Goal: Task Accomplishment & Management: Manage account settings

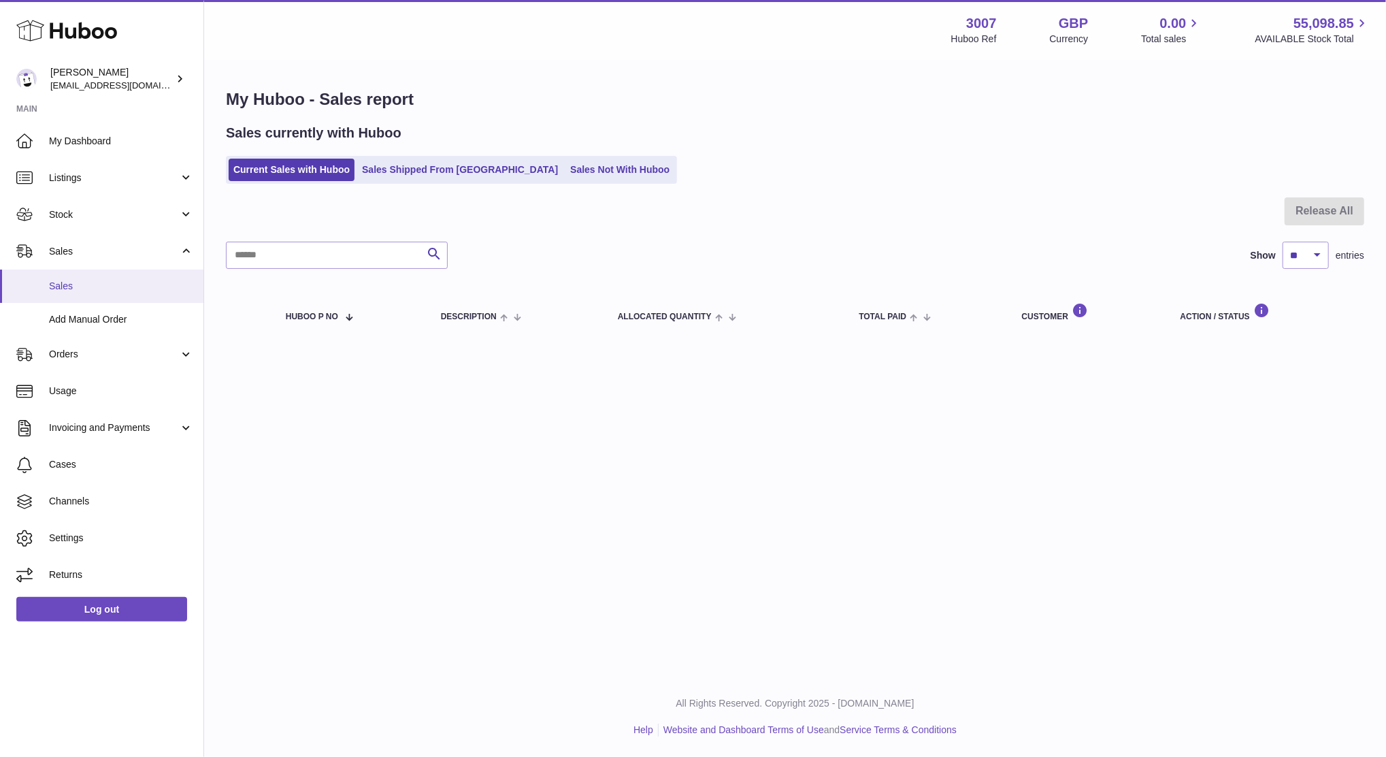
click at [80, 280] on span "Sales" at bounding box center [121, 286] width 144 height 13
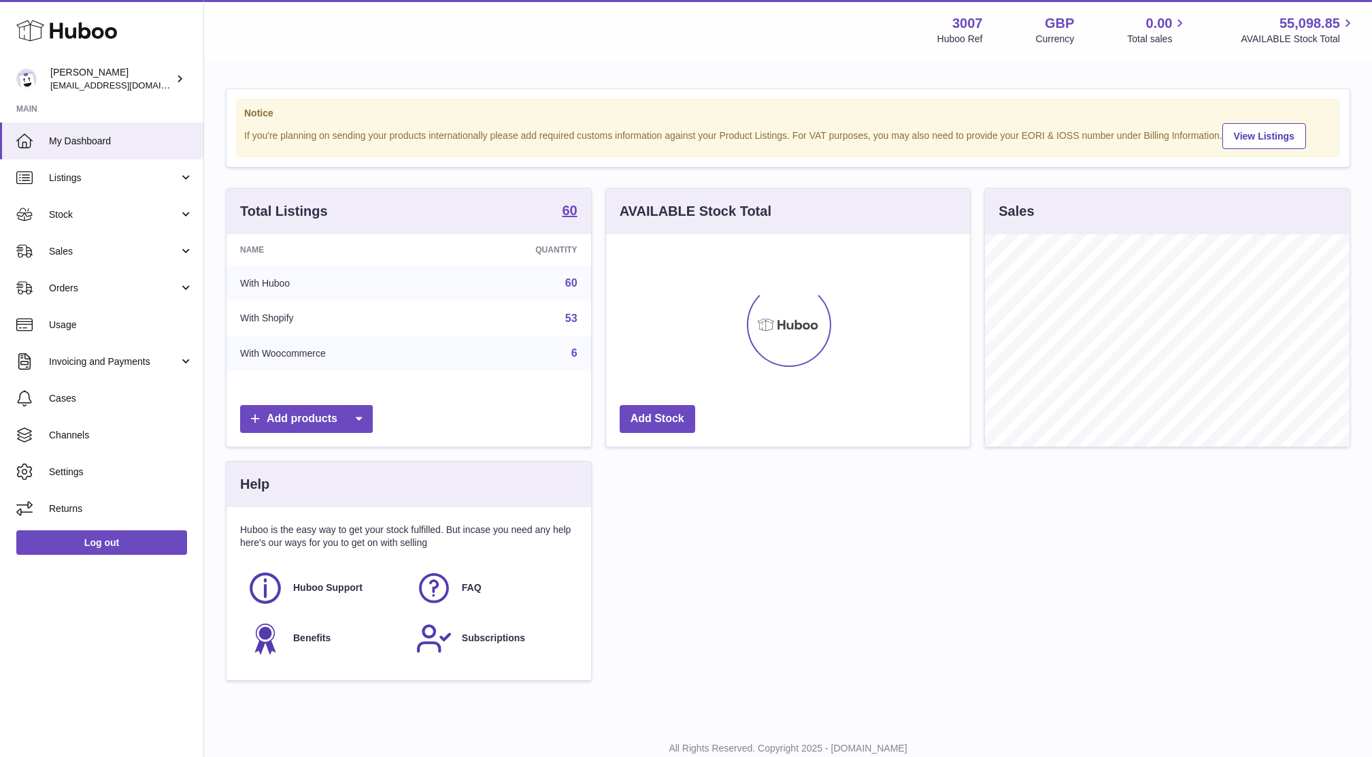
scroll to position [212, 364]
click at [102, 259] on link "Sales" at bounding box center [101, 251] width 203 height 37
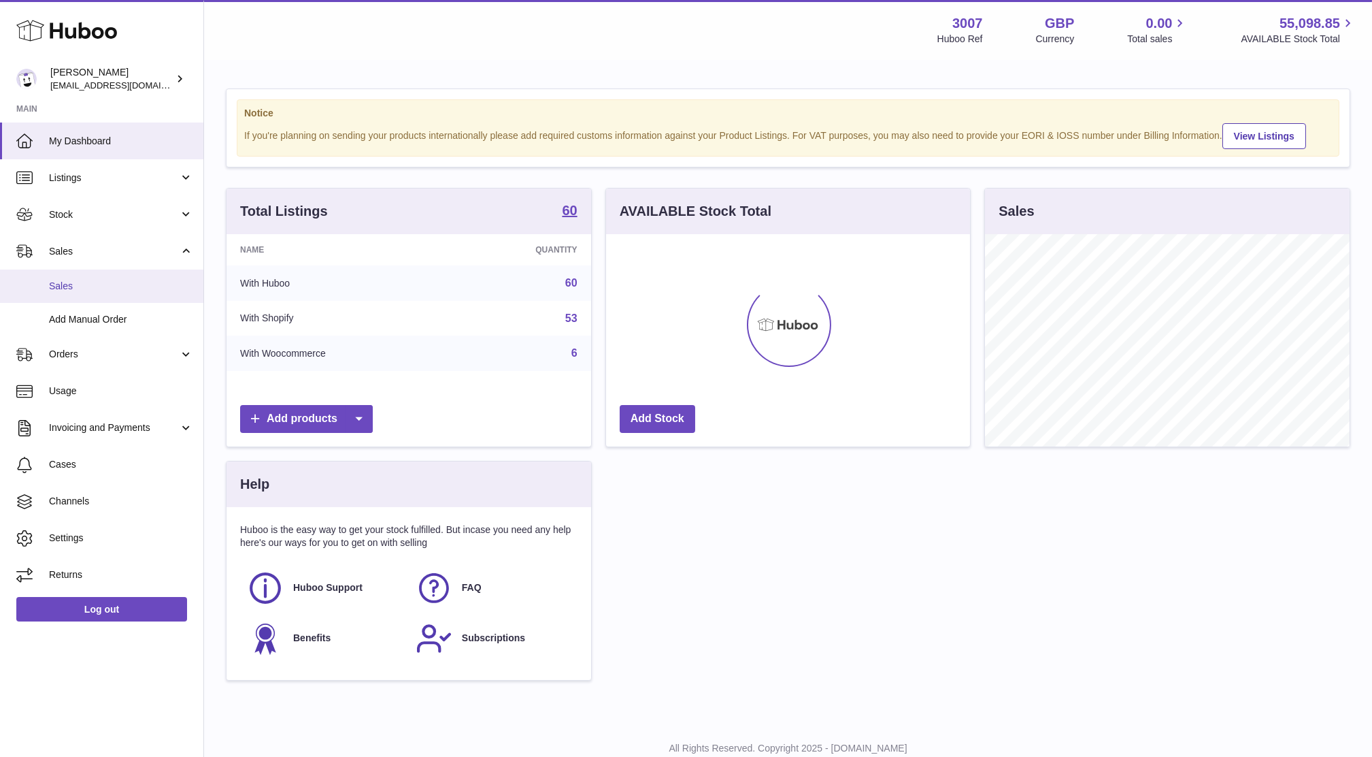
click at [98, 284] on span "Sales" at bounding box center [121, 286] width 144 height 13
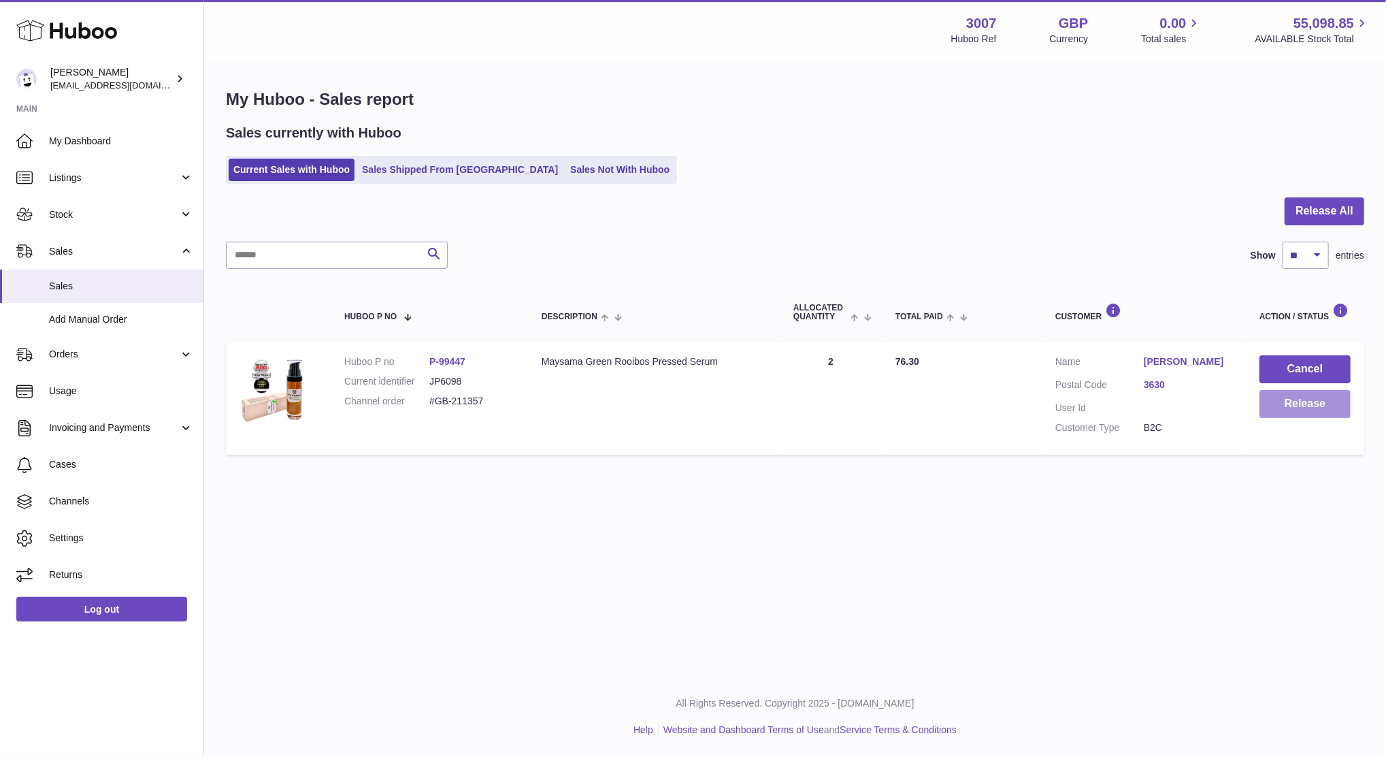
click at [1298, 409] on button "Release" at bounding box center [1304, 404] width 91 height 28
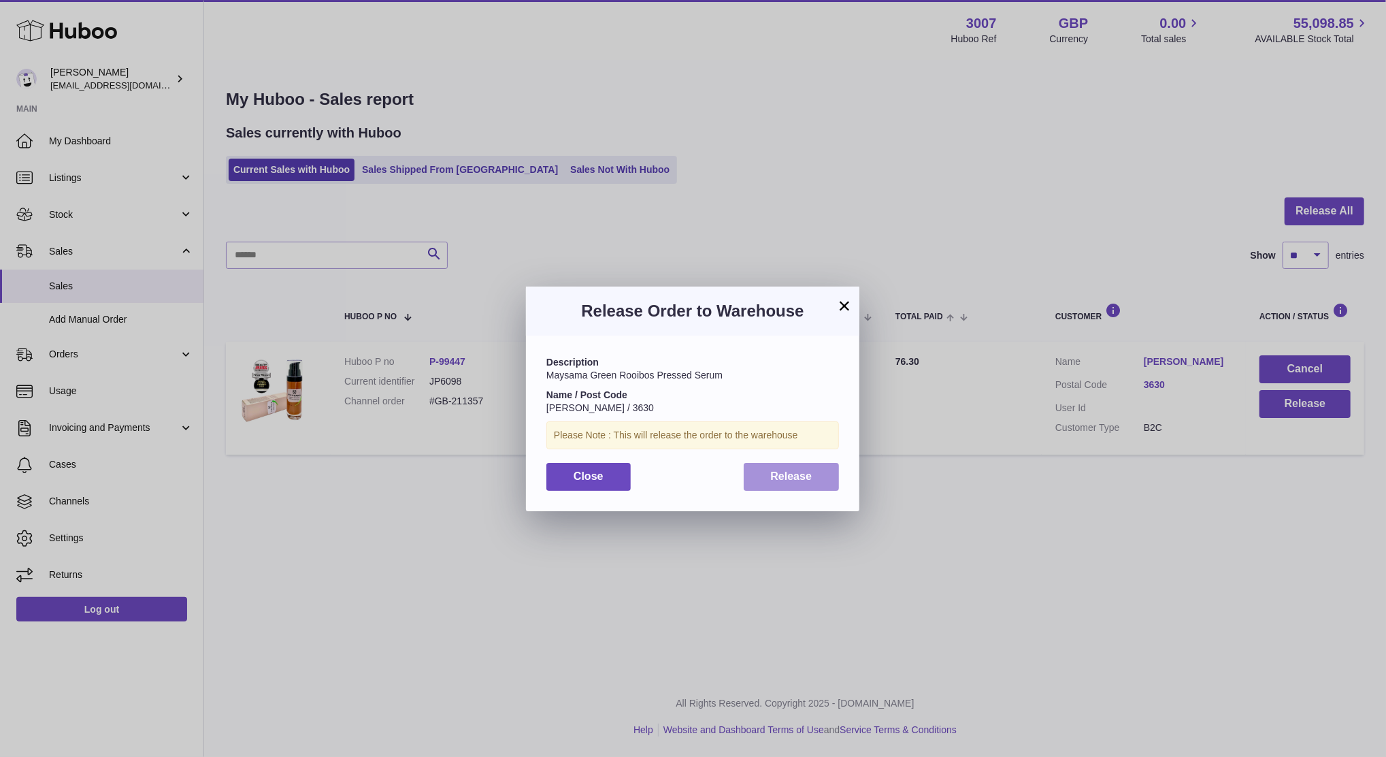
click at [822, 467] on button "Release" at bounding box center [792, 477] width 96 height 28
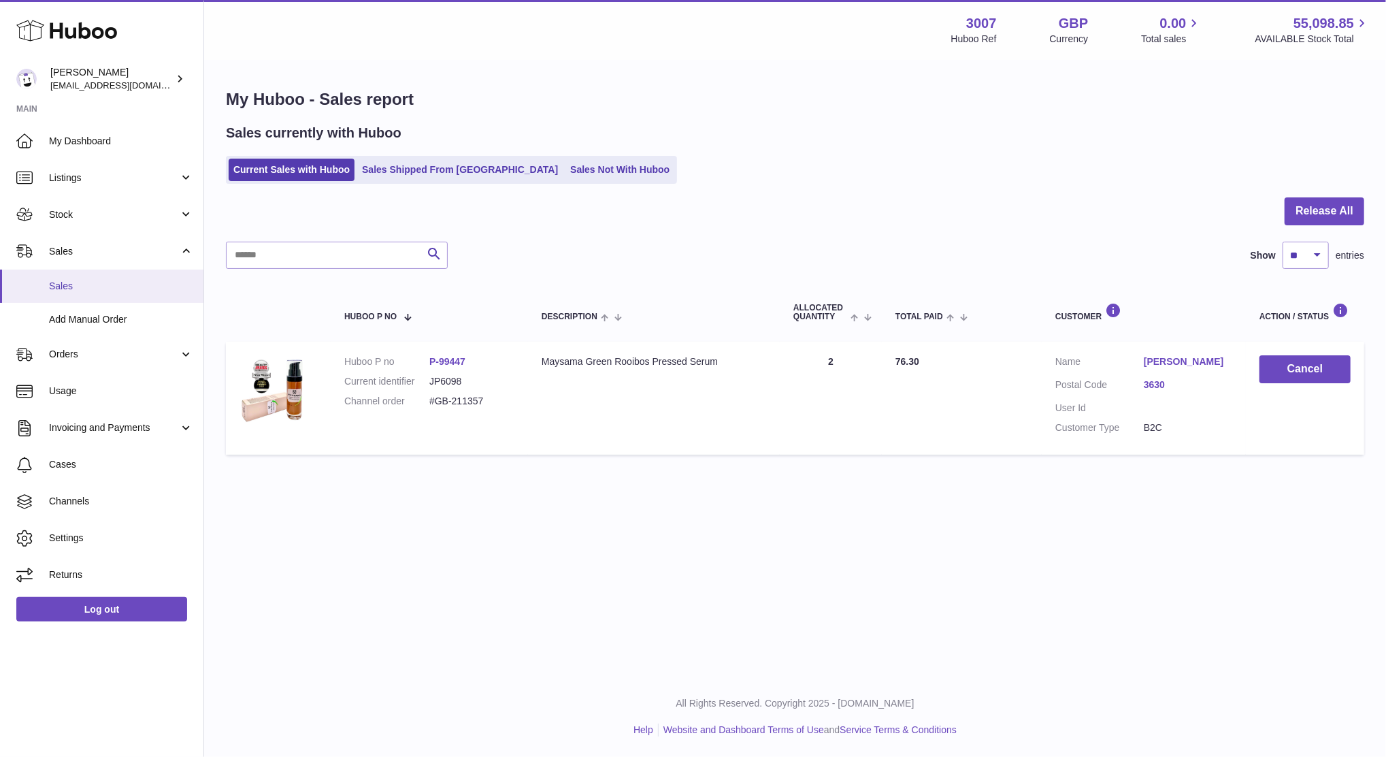
click at [72, 288] on span "Sales" at bounding box center [121, 286] width 144 height 13
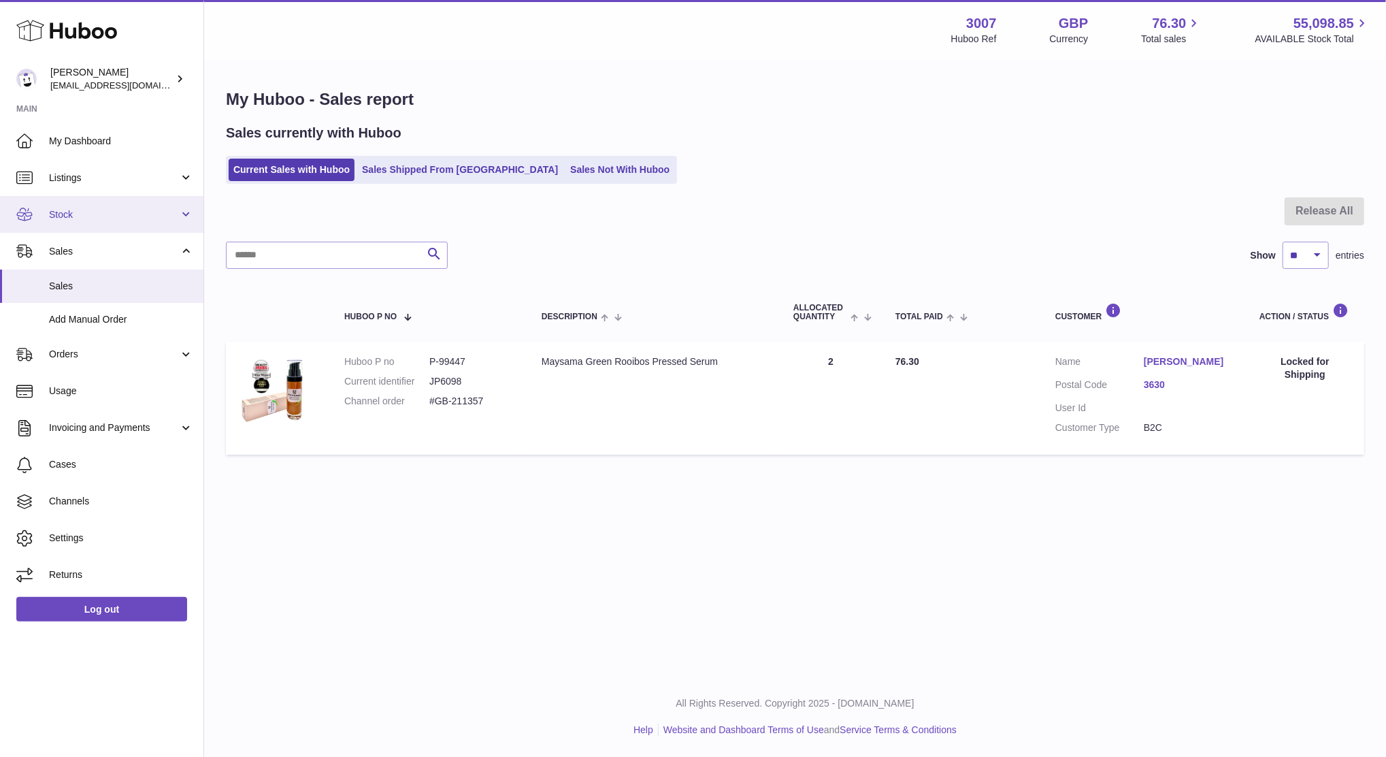
click at [82, 206] on link "Stock" at bounding box center [101, 214] width 203 height 37
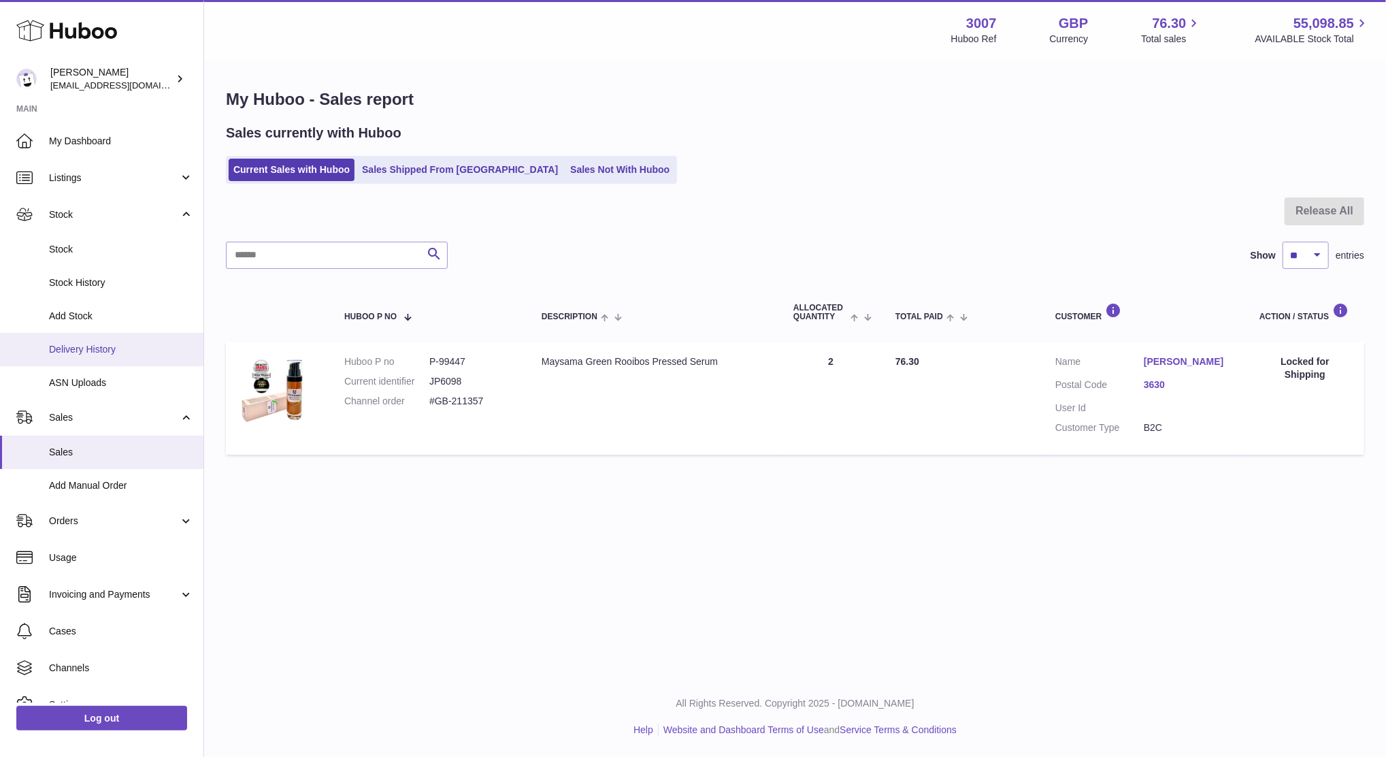
click at [74, 350] on span "Delivery History" at bounding box center [121, 349] width 144 height 13
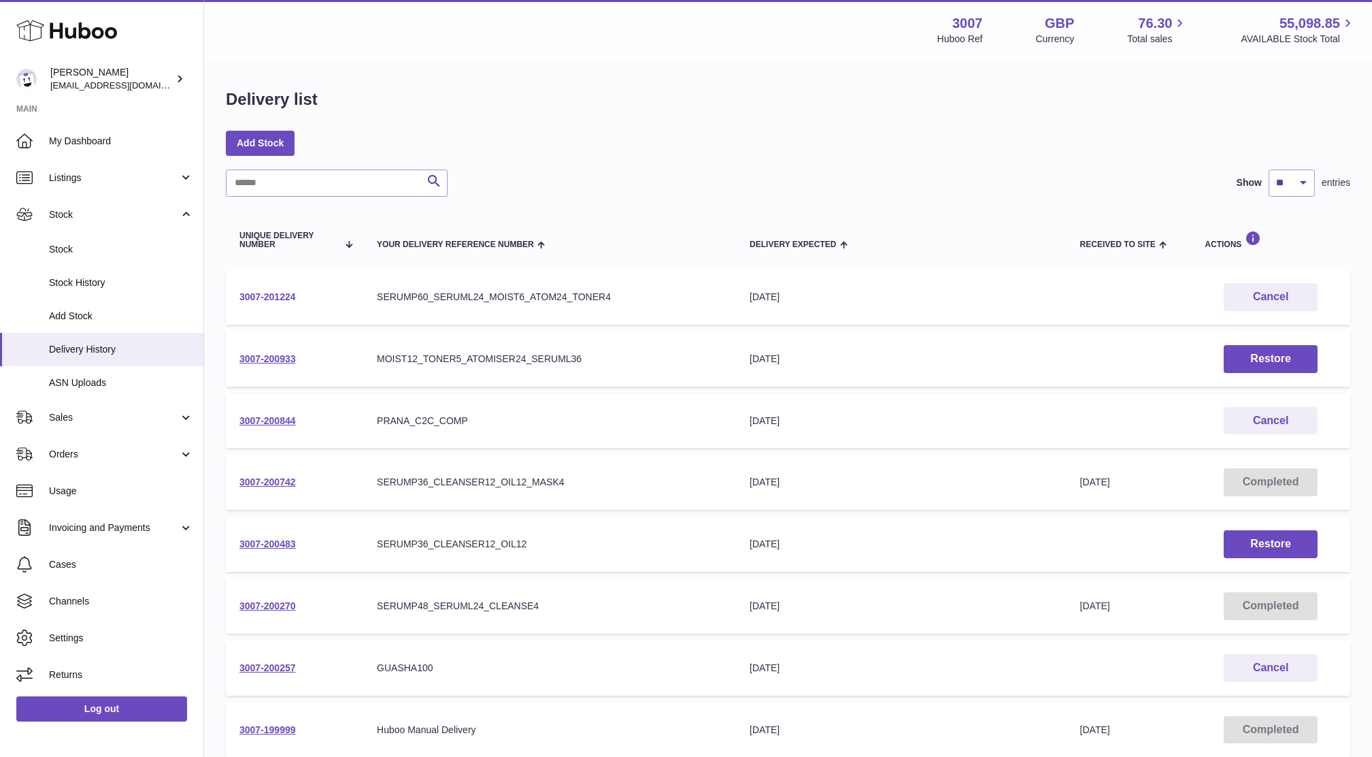
click at [265, 301] on link "3007-201224" at bounding box center [267, 296] width 56 height 11
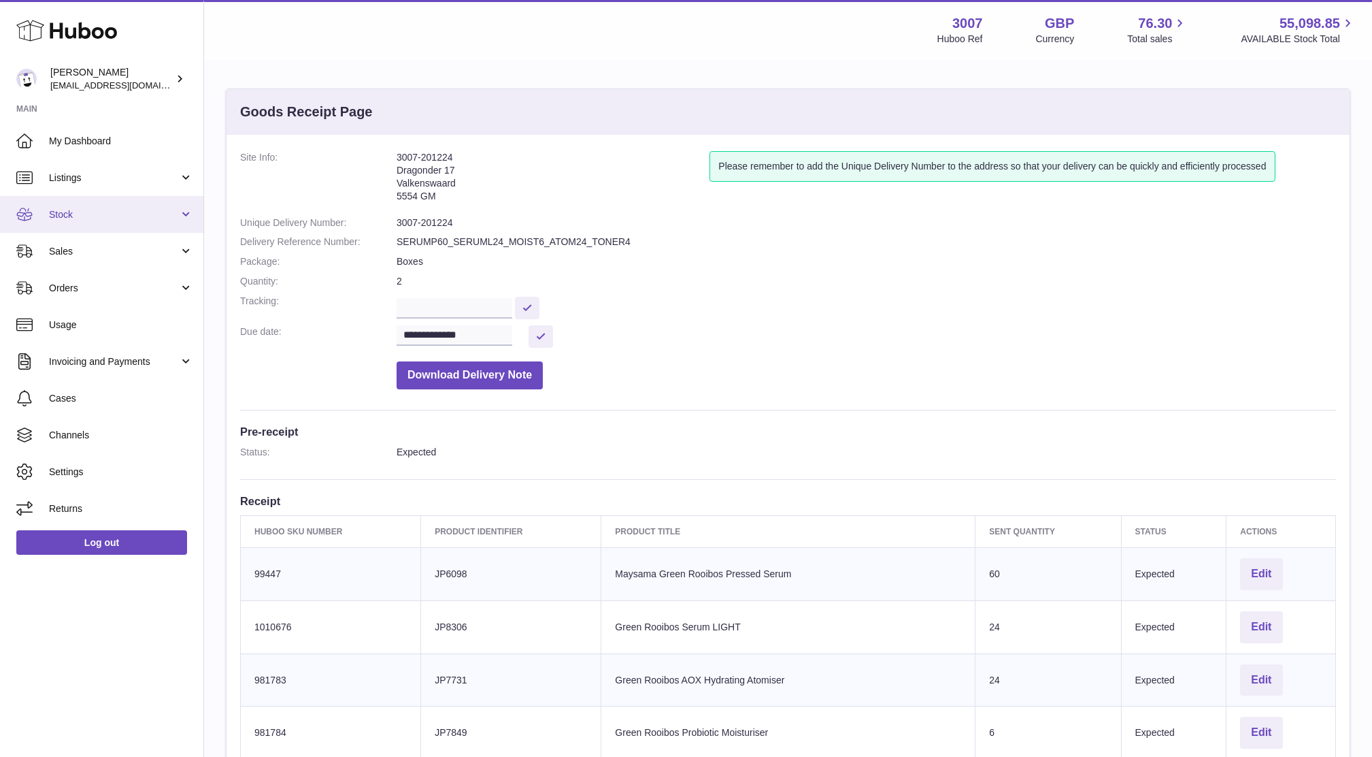
click at [67, 219] on span "Stock" at bounding box center [114, 214] width 130 height 13
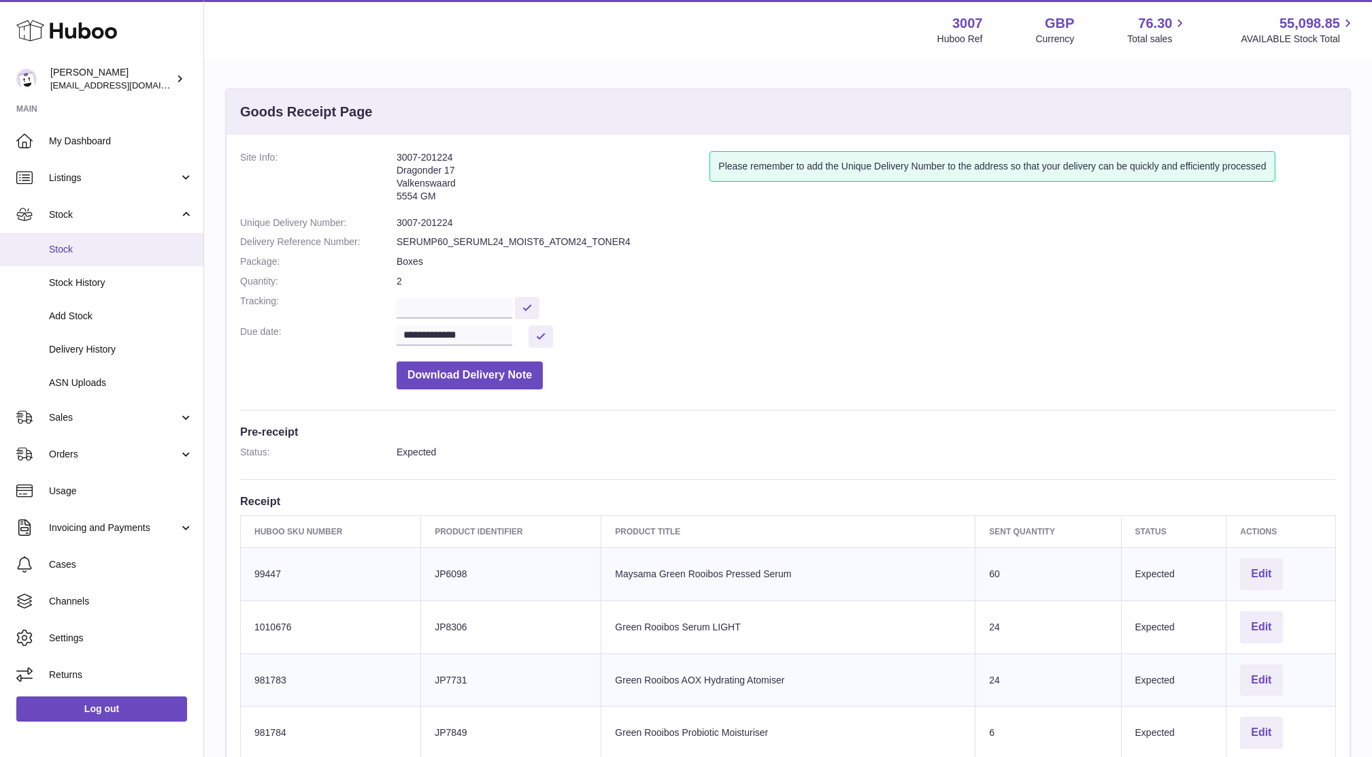
click at [78, 250] on span "Stock" at bounding box center [121, 249] width 144 height 13
